Goal: Information Seeking & Learning: Learn about a topic

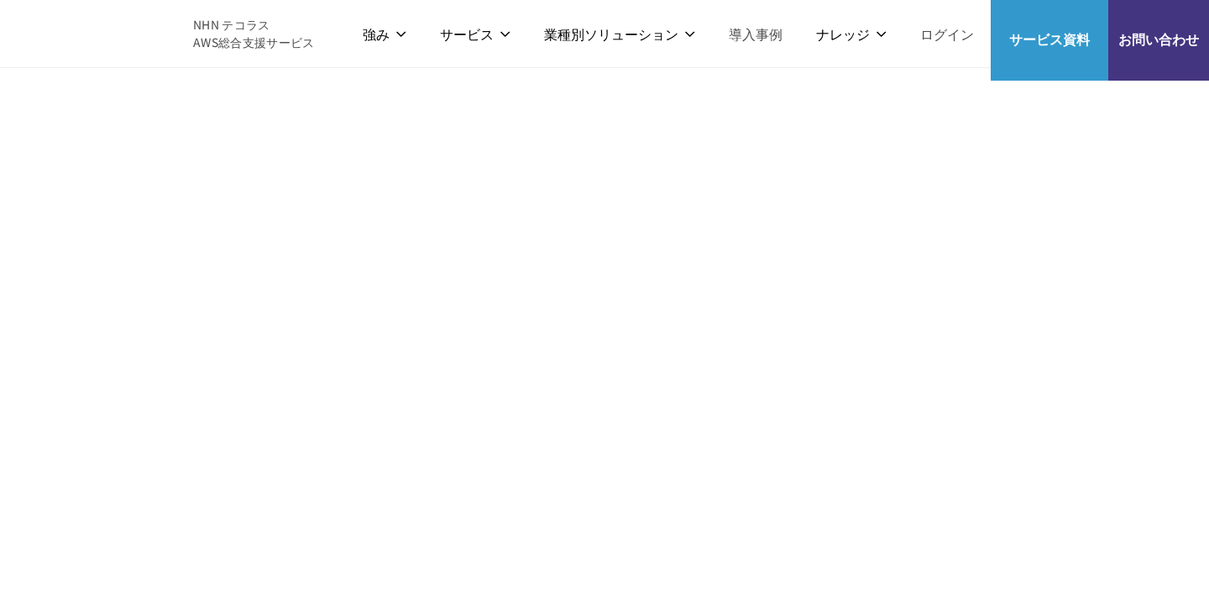
scroll to position [3086, 0]
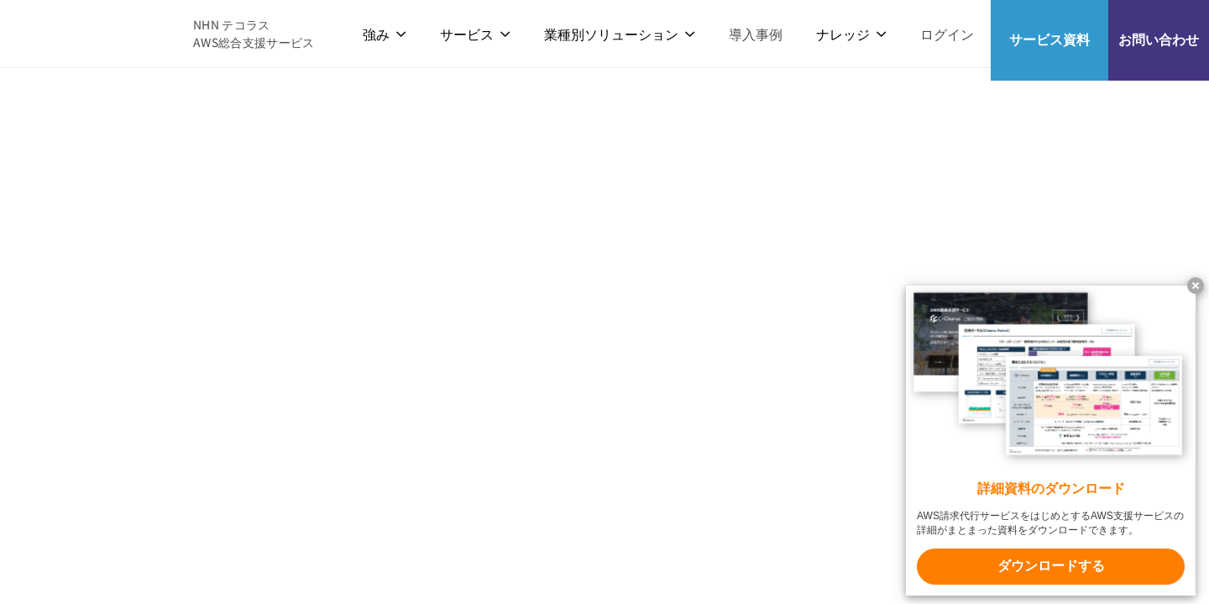
scroll to position [1898, 0]
click at [1194, 285] on x-t at bounding box center [1195, 285] width 17 height 17
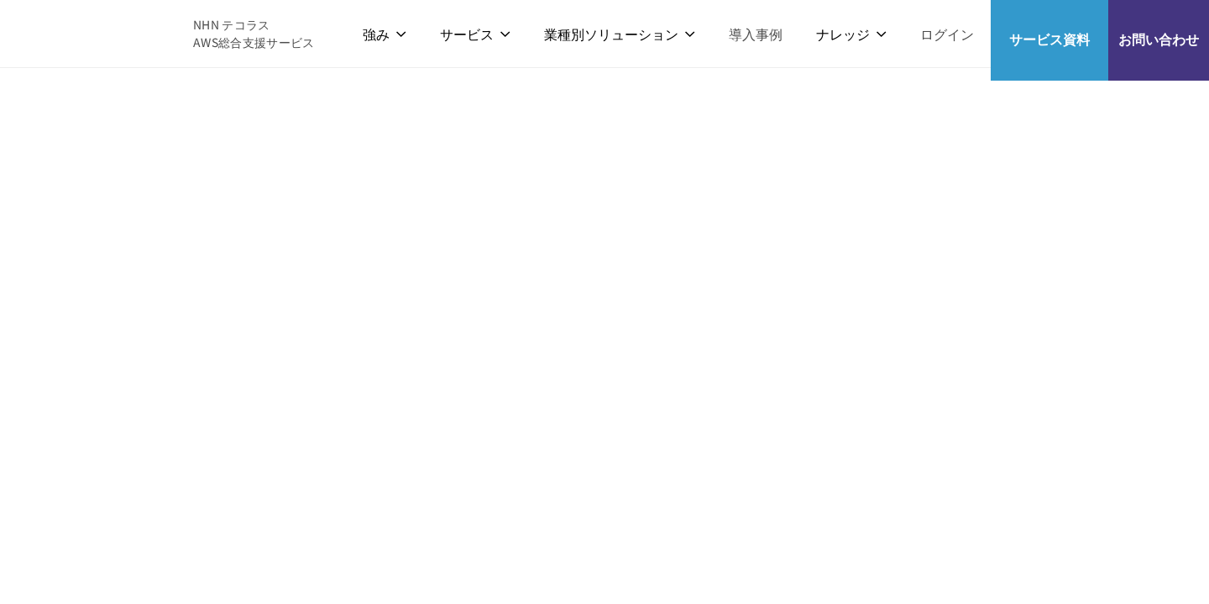
scroll to position [1805, 0]
drag, startPoint x: 651, startPoint y: 489, endPoint x: 708, endPoint y: 489, distance: 57.1
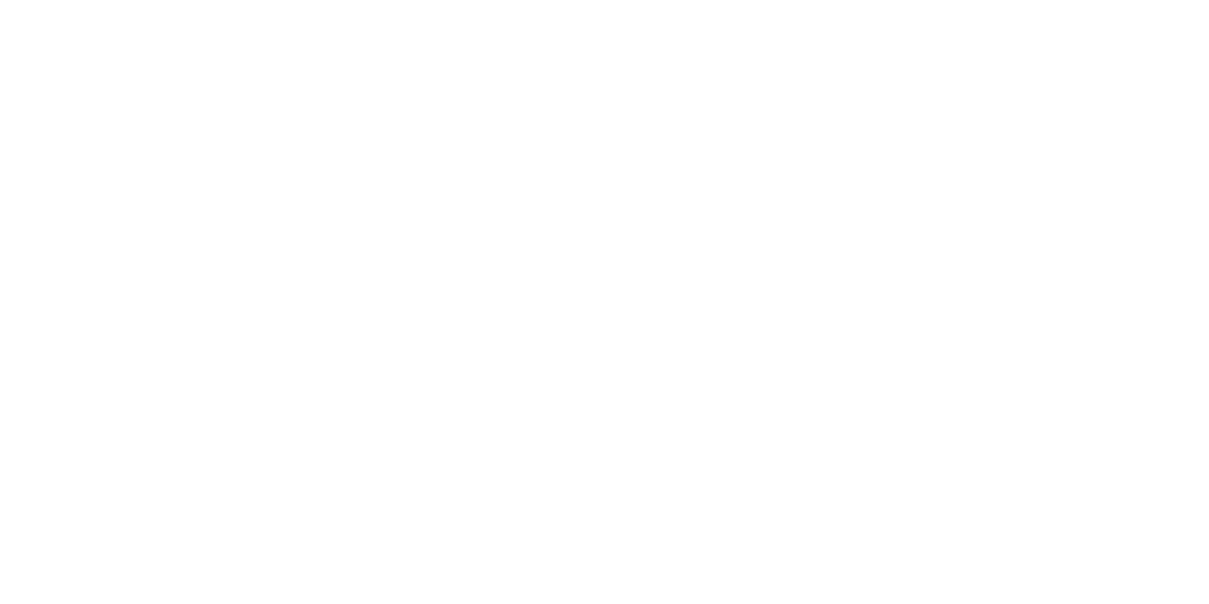
scroll to position [2033, 0]
copy td "5% 割引"
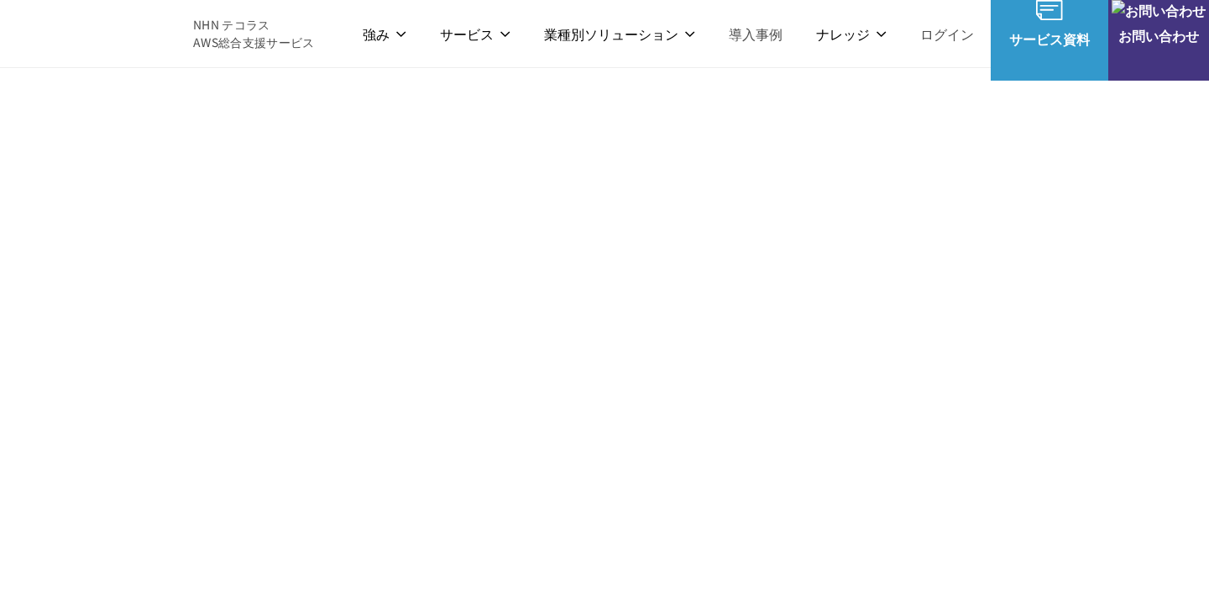
scroll to position [1253, 0]
